Goal: Information Seeking & Learning: Find specific fact

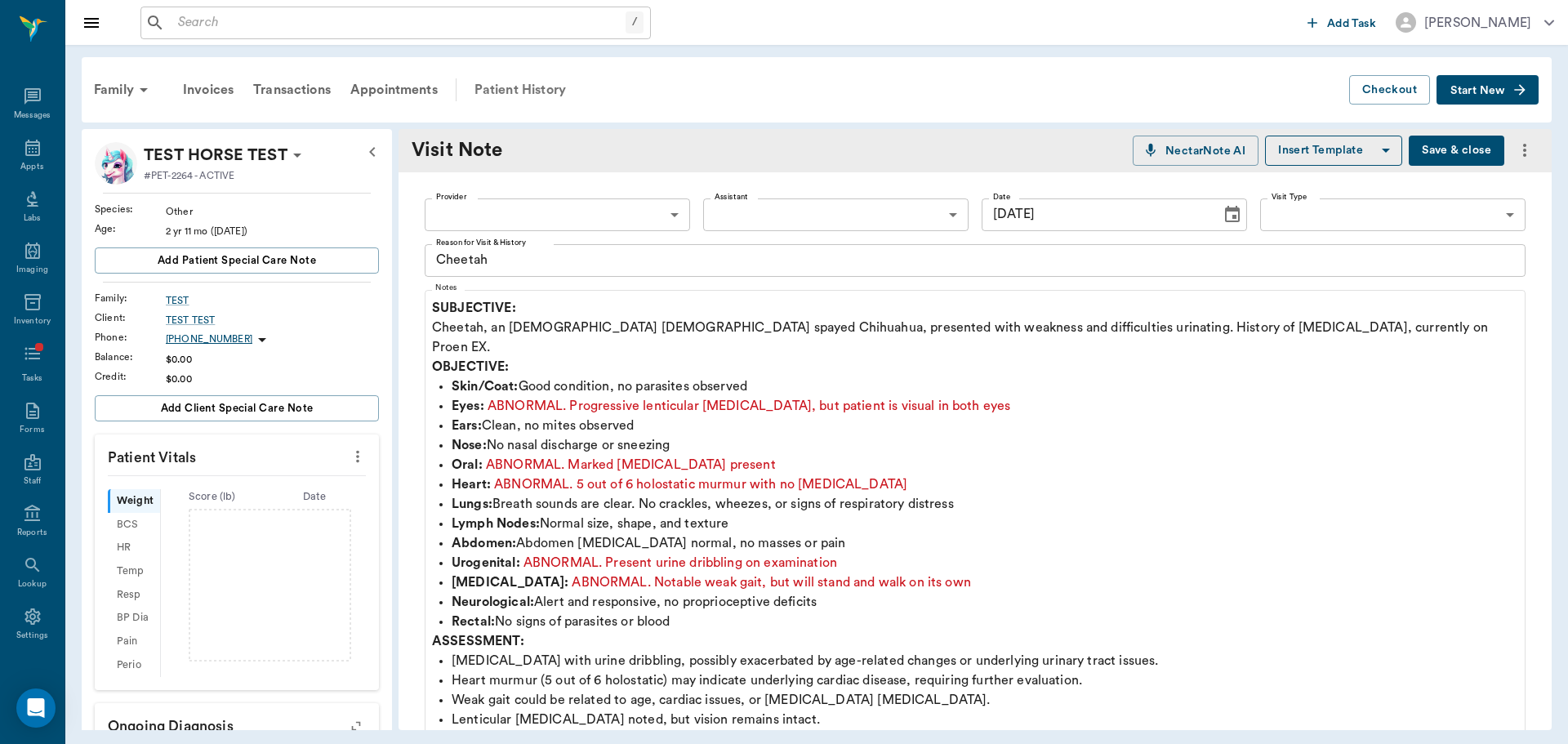
click at [569, 86] on div "Patient History" at bounding box center [520, 89] width 111 height 39
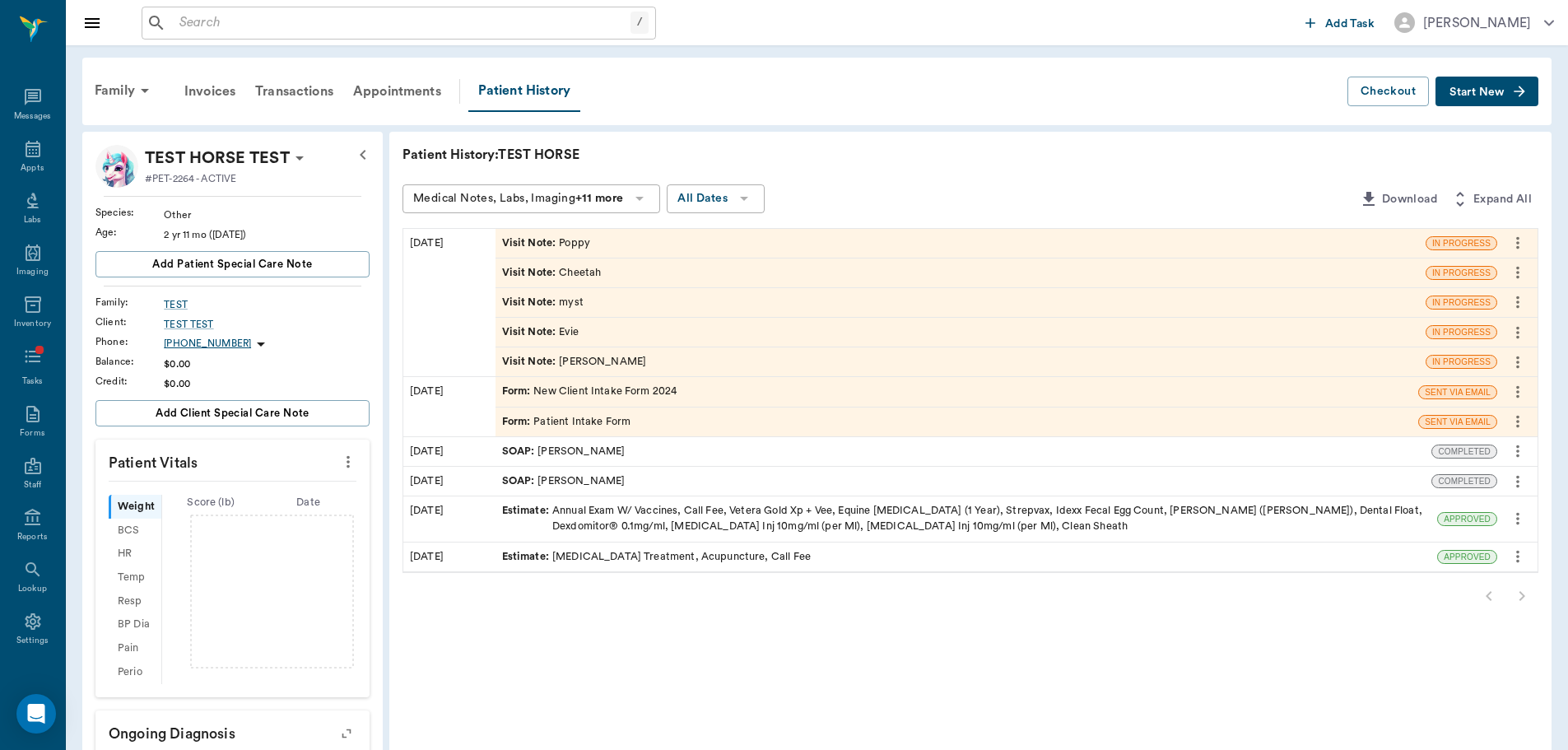
click at [534, 250] on span "Visit Note :" at bounding box center [531, 243] width 57 height 15
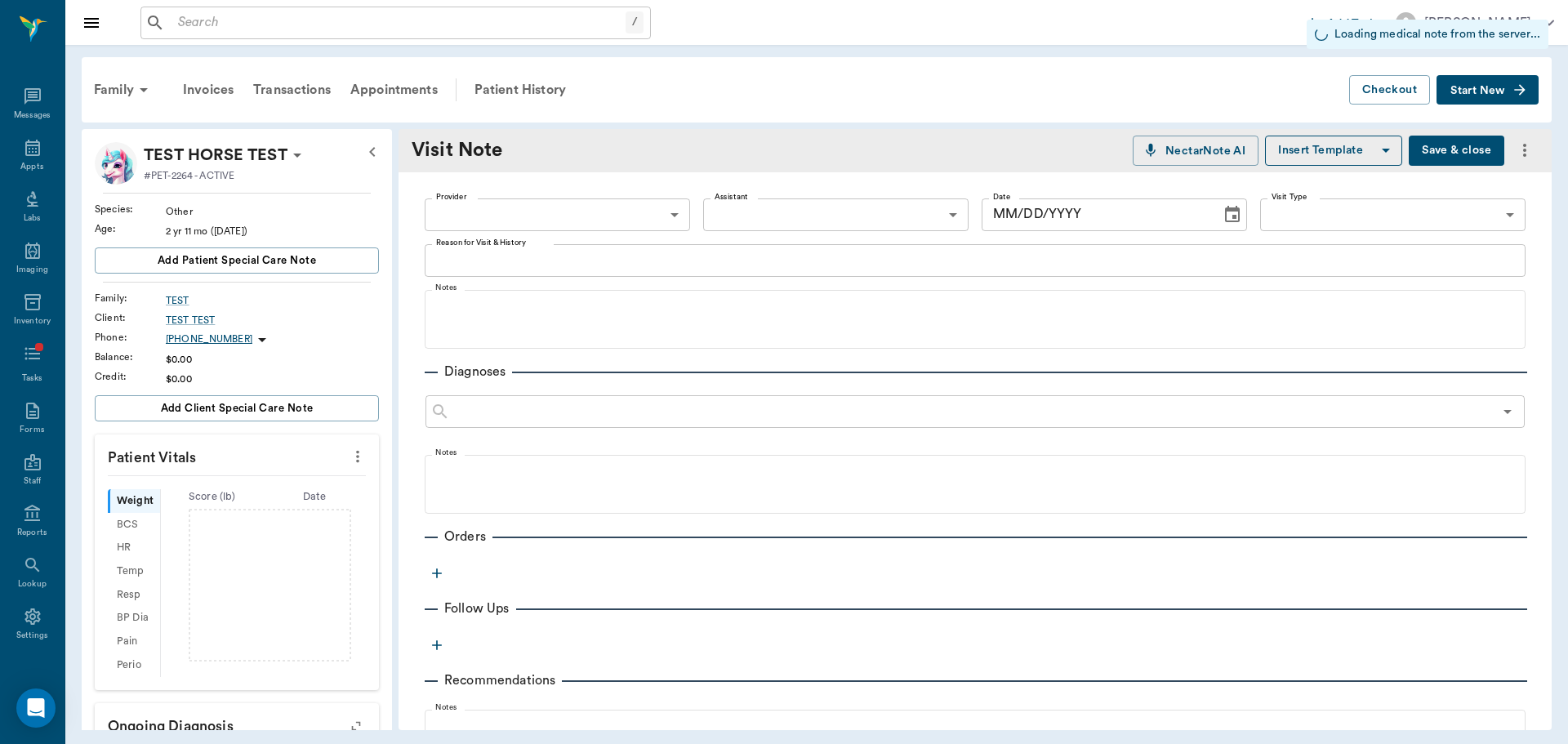
type input "[DATE]"
type textarea "Poppy"
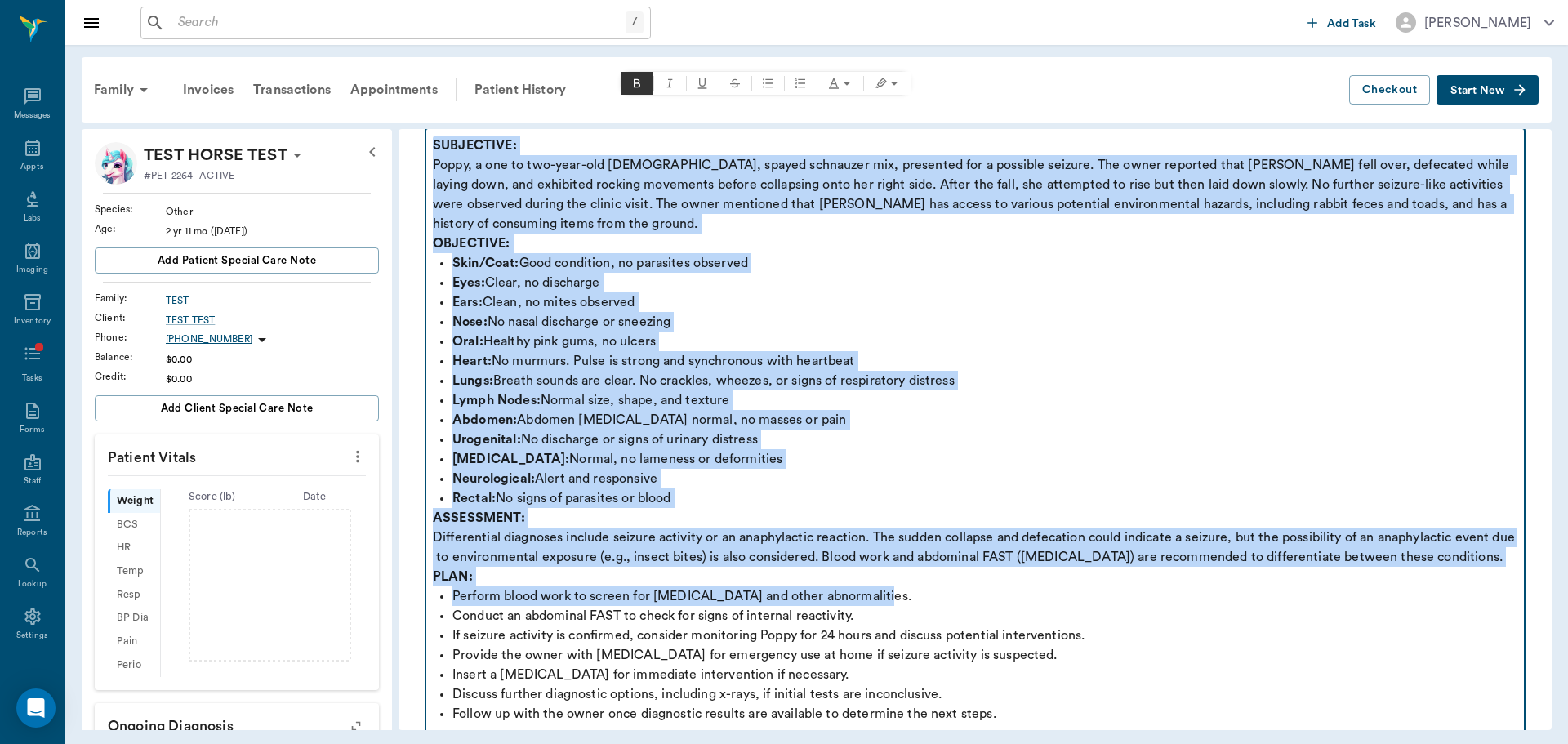
scroll to position [408, 0]
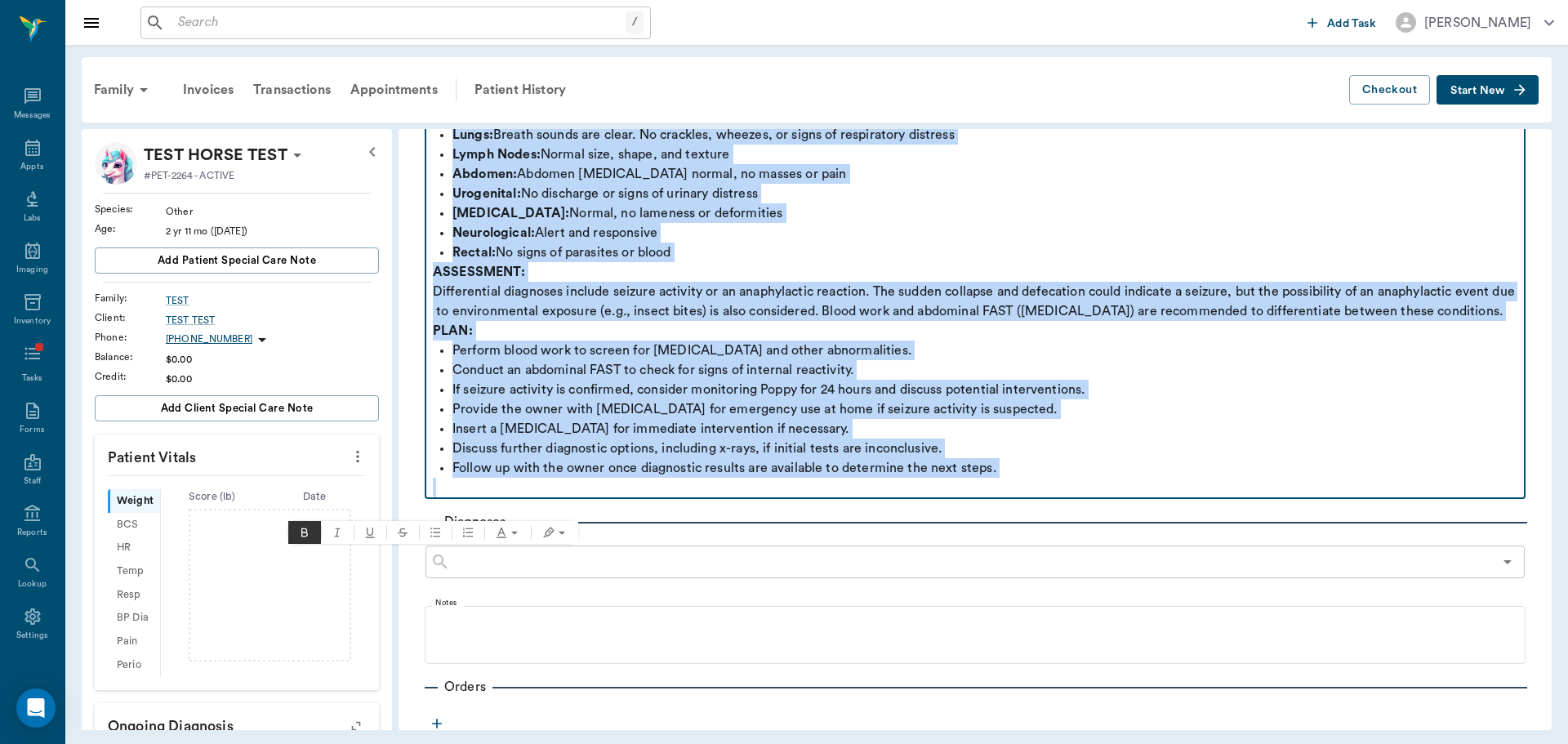
drag, startPoint x: 435, startPoint y: 223, endPoint x: 1275, endPoint y: 501, distance: 884.8
click at [1275, 497] on div "SUBJECTIVE: [PERSON_NAME], a one to two-year-old [DEMOGRAPHIC_DATA], spayed sch…" at bounding box center [974, 194] width 1084 height 608
copy div "SUBJECTIVE: [PERSON_NAME], a one to two-year-old [DEMOGRAPHIC_DATA], spayed sch…"
